Goal: Task Accomplishment & Management: Use online tool/utility

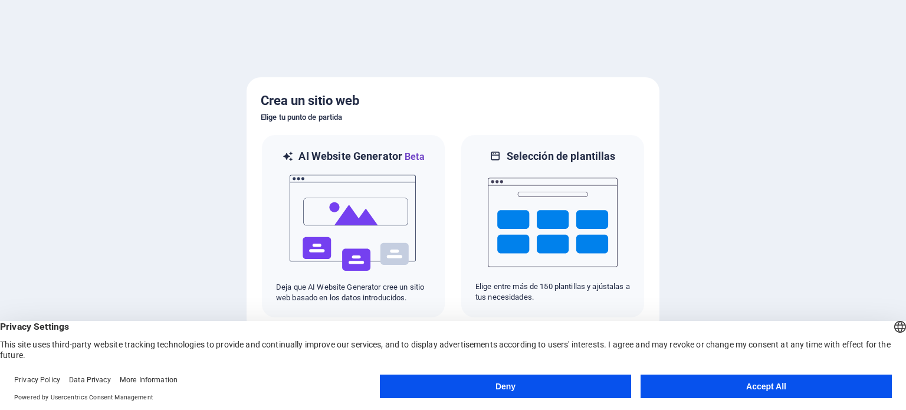
click at [796, 379] on button "Accept All" at bounding box center [765, 386] width 251 height 24
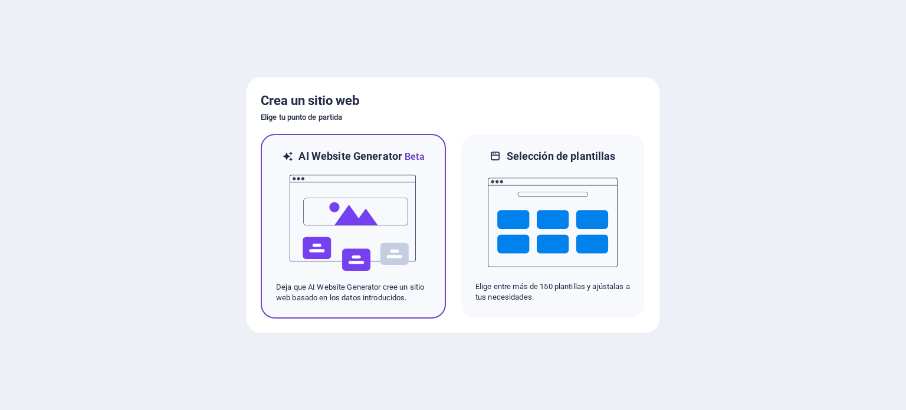
click at [387, 202] on img at bounding box center [353, 223] width 130 height 118
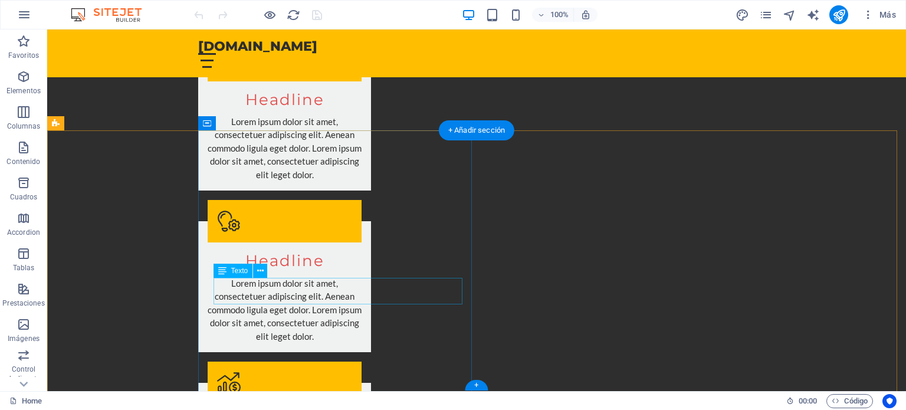
scroll to position [1214, 0]
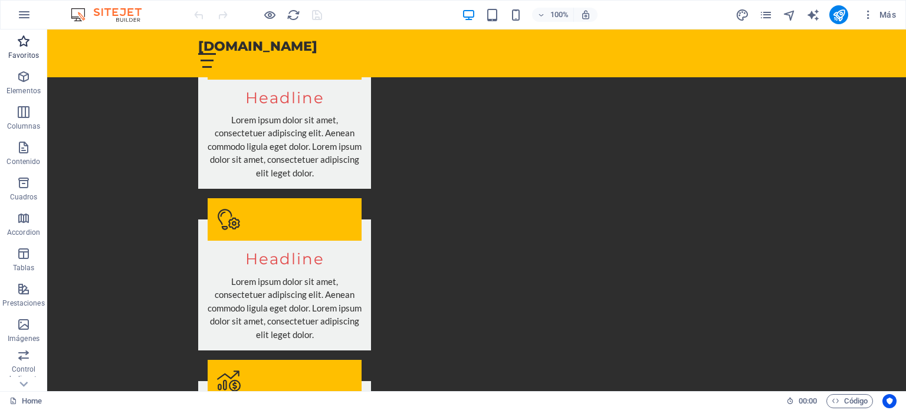
click at [27, 45] on icon "button" at bounding box center [24, 41] width 14 height 14
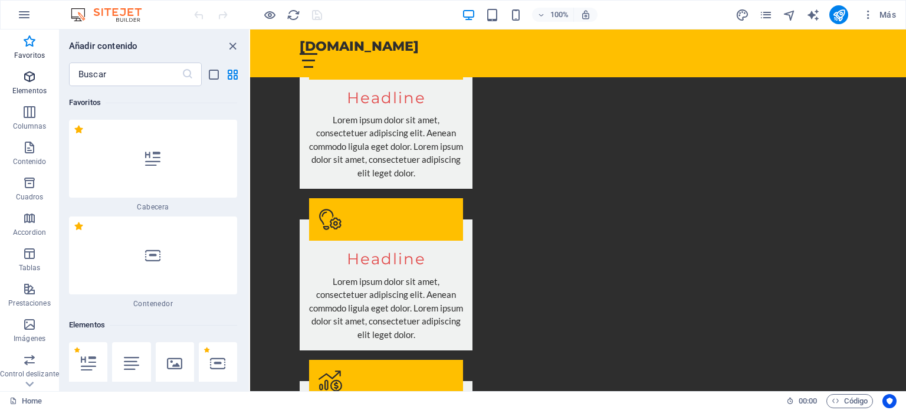
click at [31, 78] on icon "button" at bounding box center [29, 77] width 14 height 14
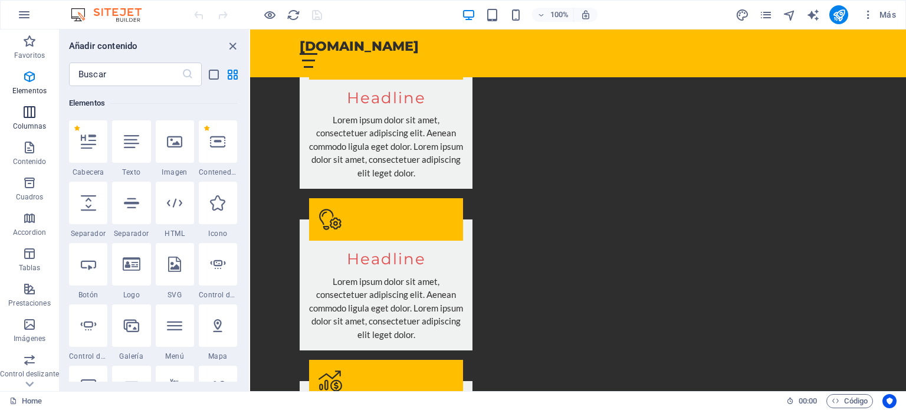
click at [25, 108] on icon "button" at bounding box center [29, 112] width 14 height 14
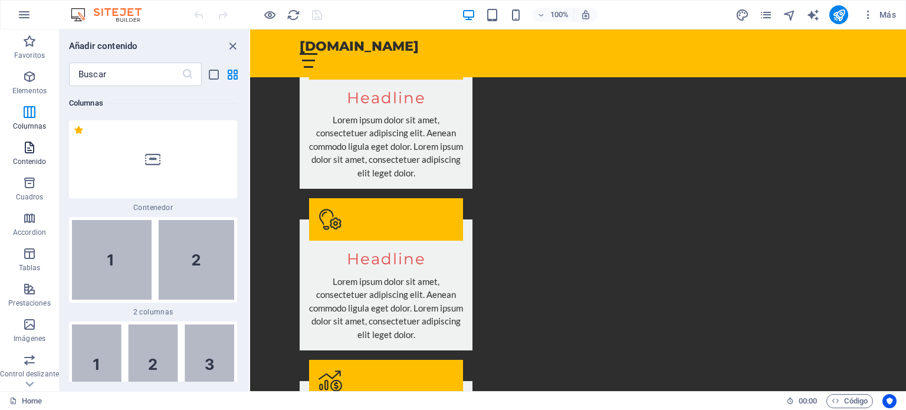
click at [22, 157] on p "Contenido" at bounding box center [30, 161] width 34 height 9
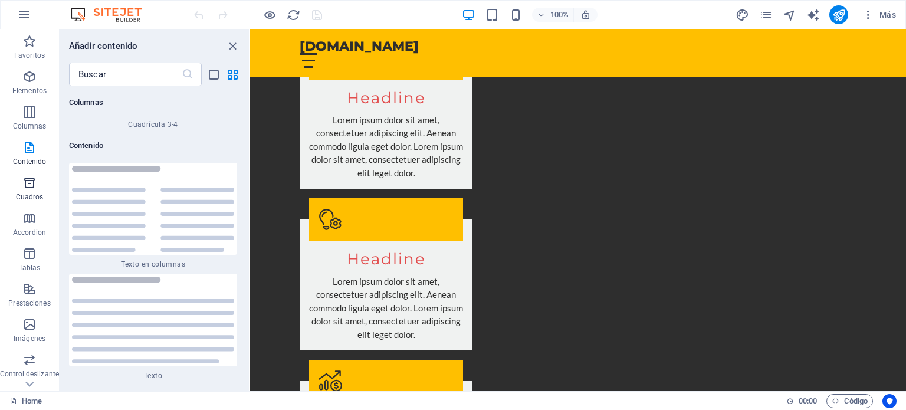
click at [22, 181] on icon "button" at bounding box center [29, 183] width 14 height 14
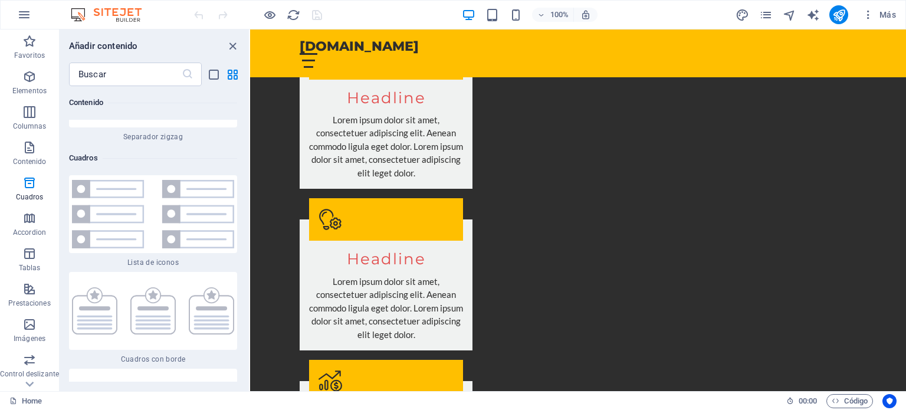
scroll to position [6324, 0]
